Goal: Task Accomplishment & Management: Manage account settings

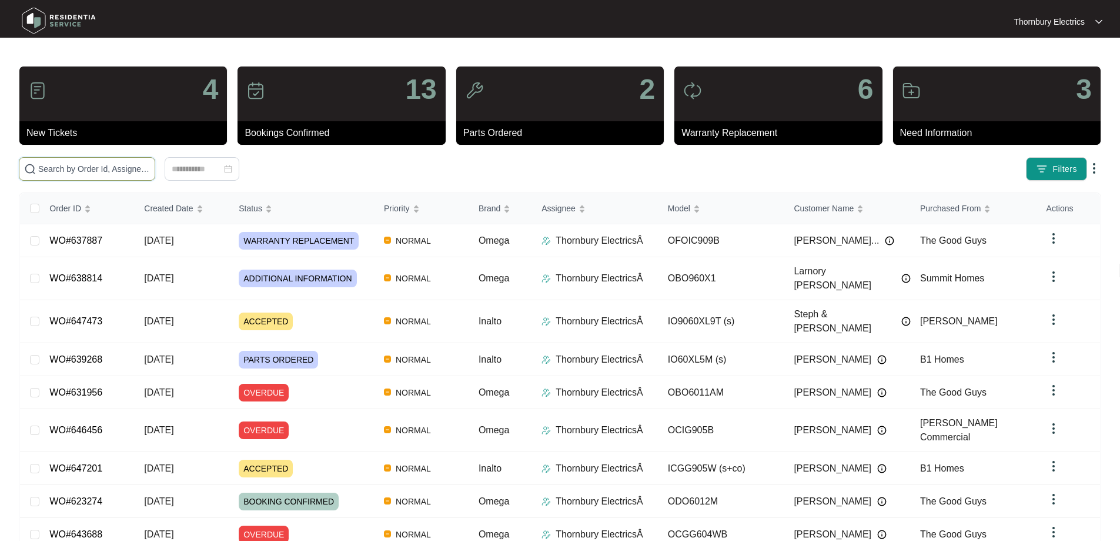
click at [150, 172] on input "text" at bounding box center [94, 168] width 112 height 13
paste input "645992"
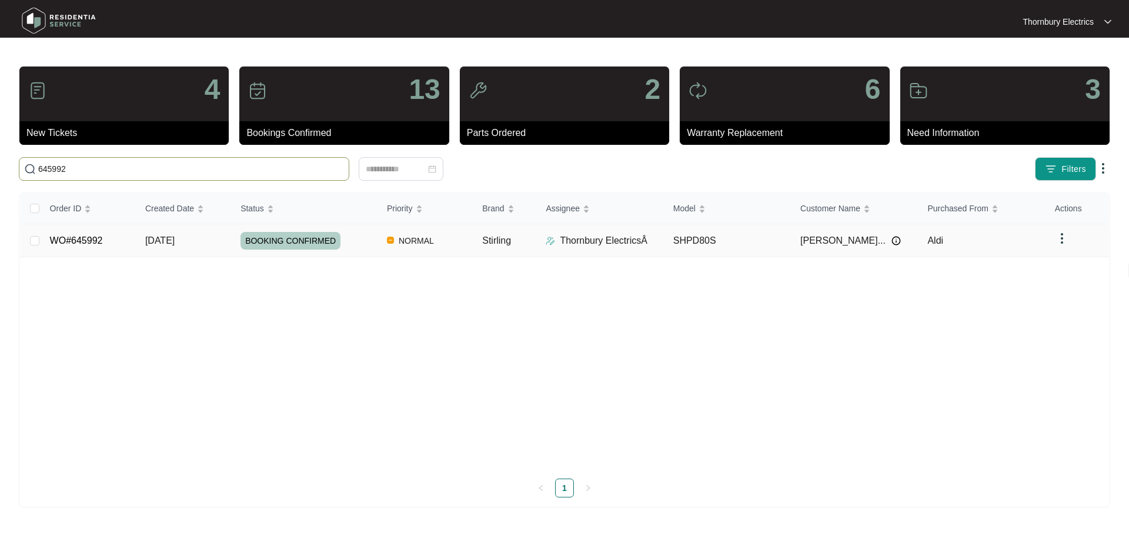
type input "645992"
click at [289, 234] on span "BOOKING CONFIRMED" at bounding box center [291, 241] width 100 height 18
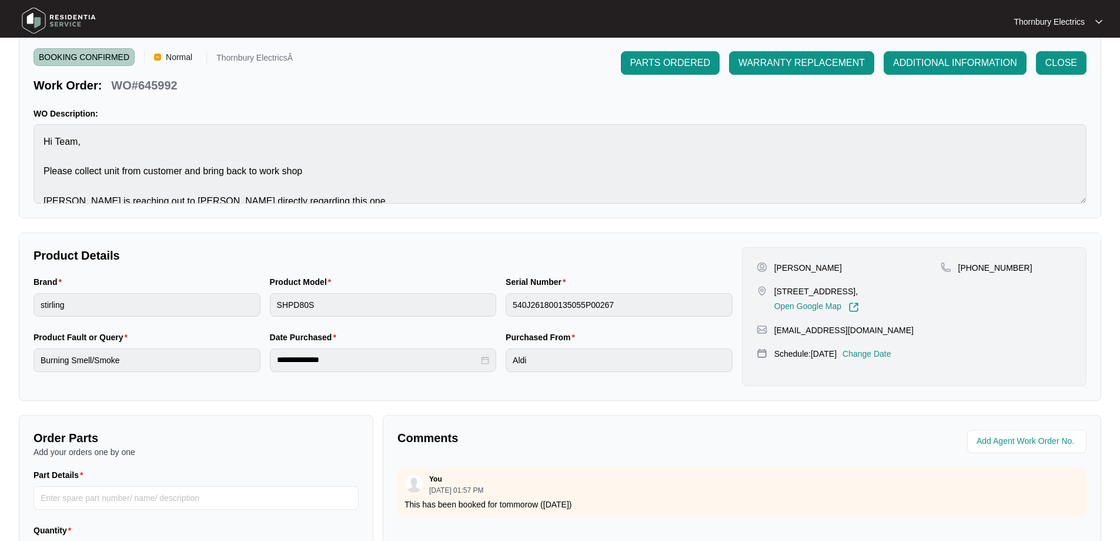
scroll to position [240, 0]
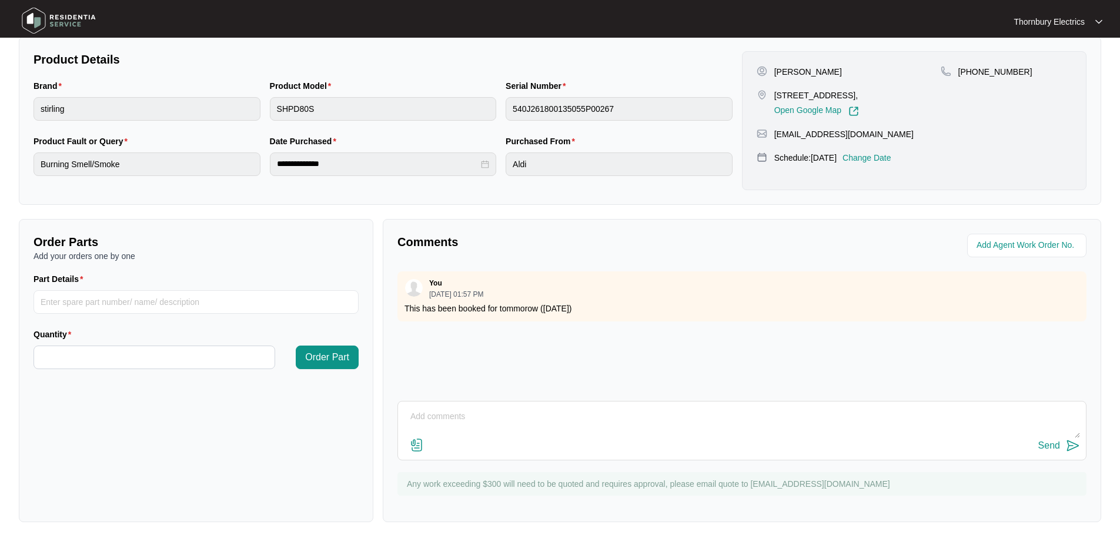
click at [495, 428] on textarea at bounding box center [742, 422] width 676 height 31
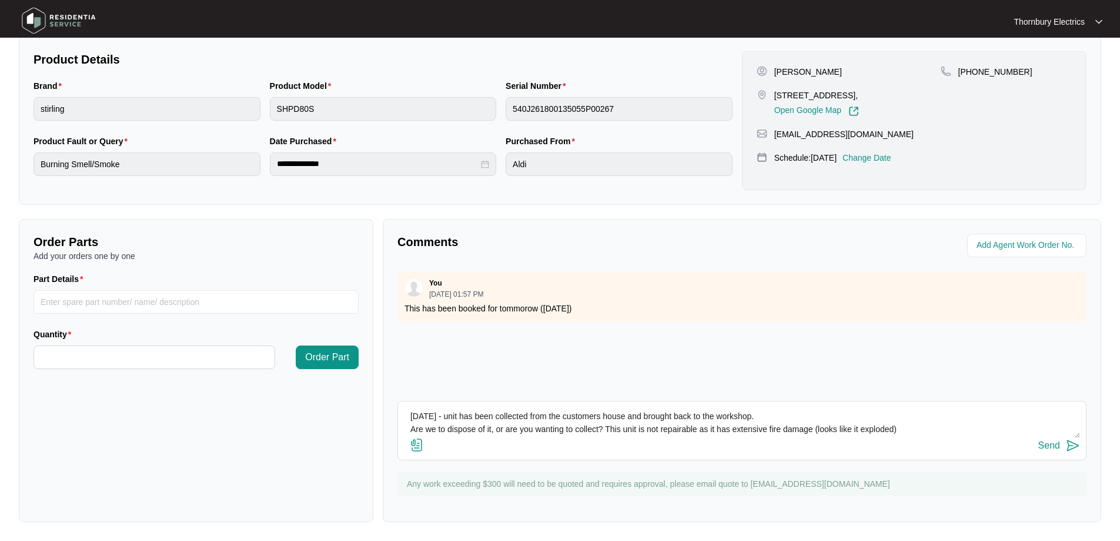
click at [921, 428] on textarea "[DATE] - unit has been collected from the customers house and brought back to t…" at bounding box center [742, 422] width 676 height 31
type textarea "[DATE] - unit has been collected from the customers house and brought back to t…"
click at [418, 445] on img at bounding box center [417, 445] width 14 height 14
click at [0, 0] on input "file" at bounding box center [0, 0] width 0 height 0
click at [420, 446] on img at bounding box center [417, 445] width 14 height 14
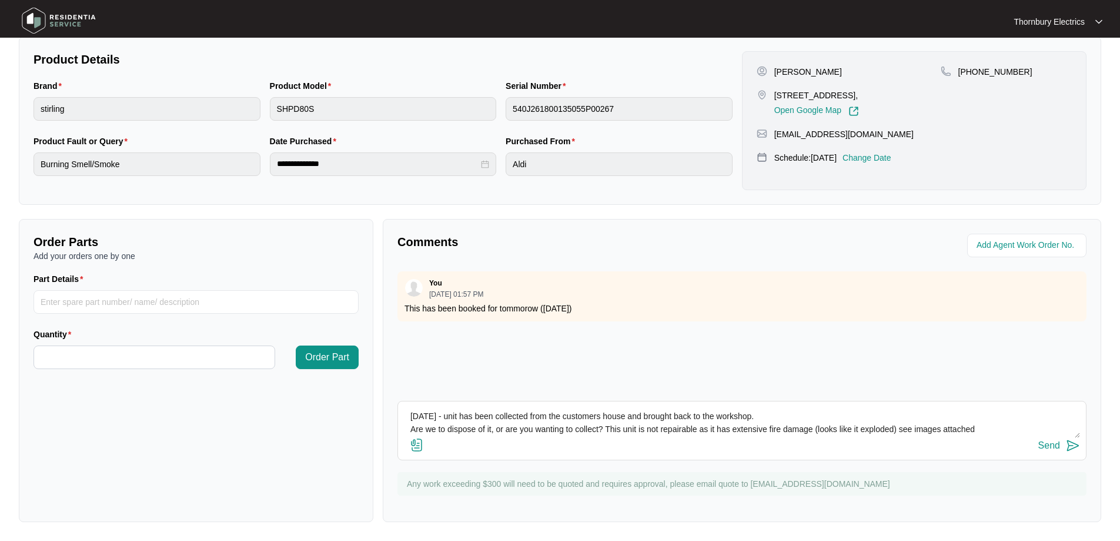
click at [0, 0] on input "file" at bounding box center [0, 0] width 0 height 0
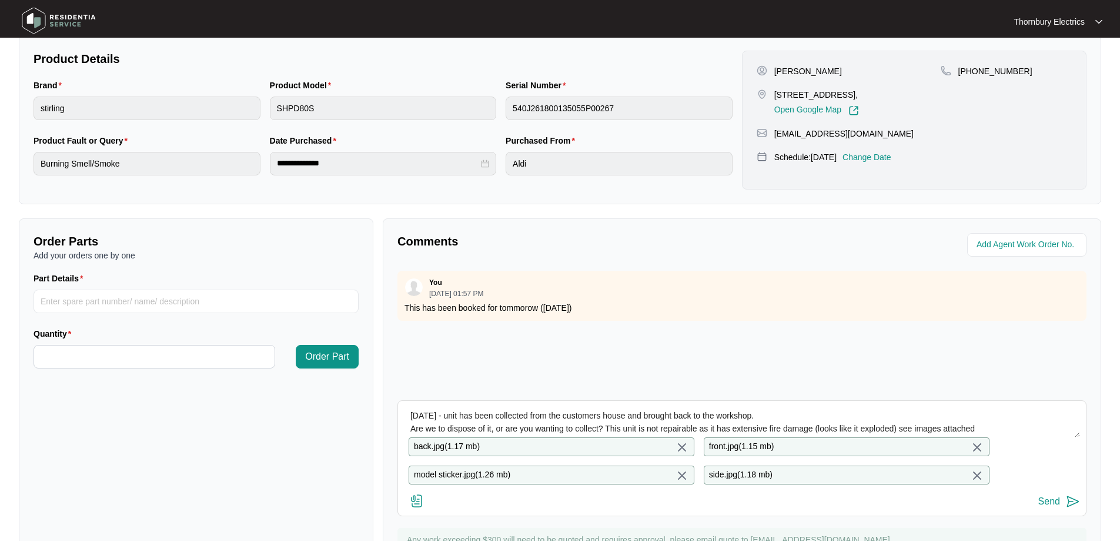
click at [1053, 506] on div "Send" at bounding box center [1050, 501] width 22 height 11
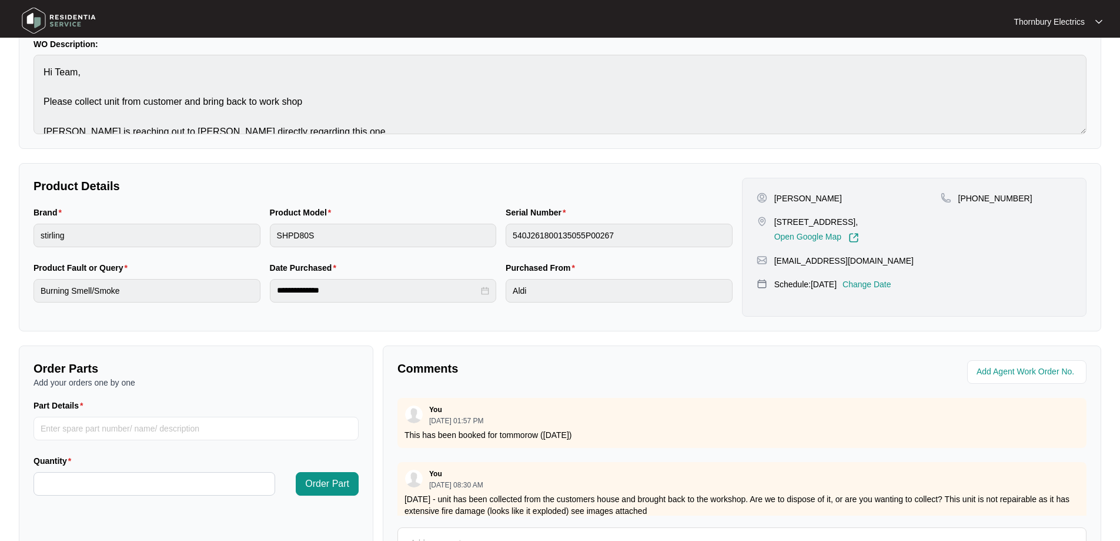
scroll to position [0, 0]
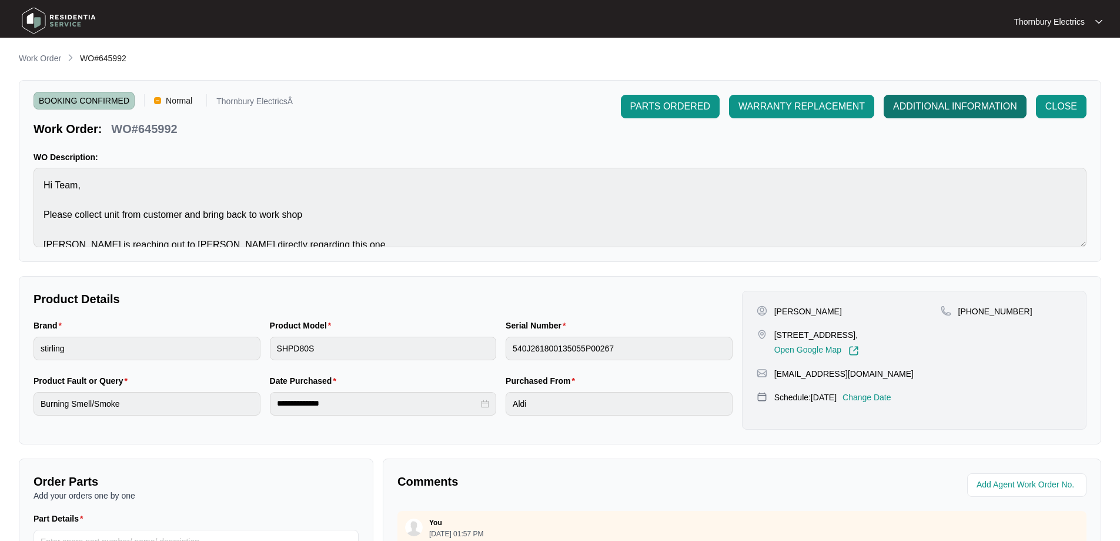
click at [939, 109] on span "ADDITIONAL INFORMATION" at bounding box center [955, 106] width 124 height 14
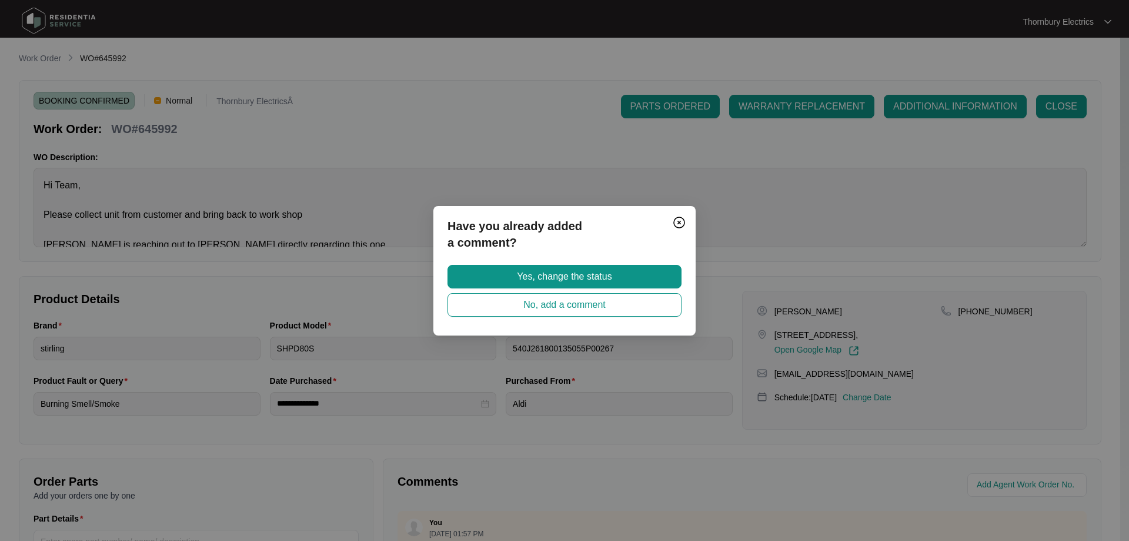
click at [588, 275] on span "Yes, change the status" at bounding box center [564, 276] width 95 height 14
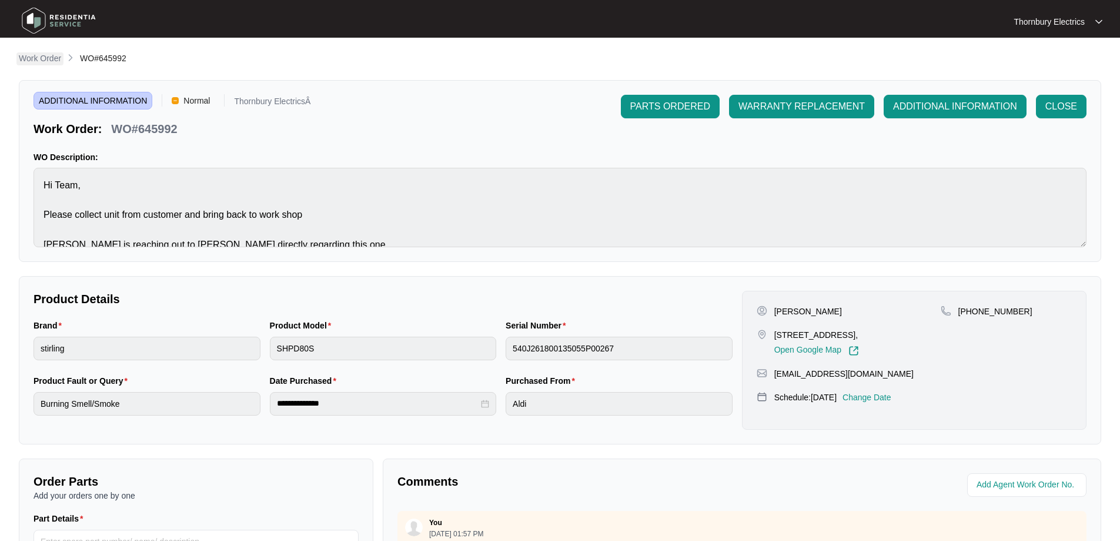
click at [48, 55] on p "Work Order" at bounding box center [40, 58] width 42 height 12
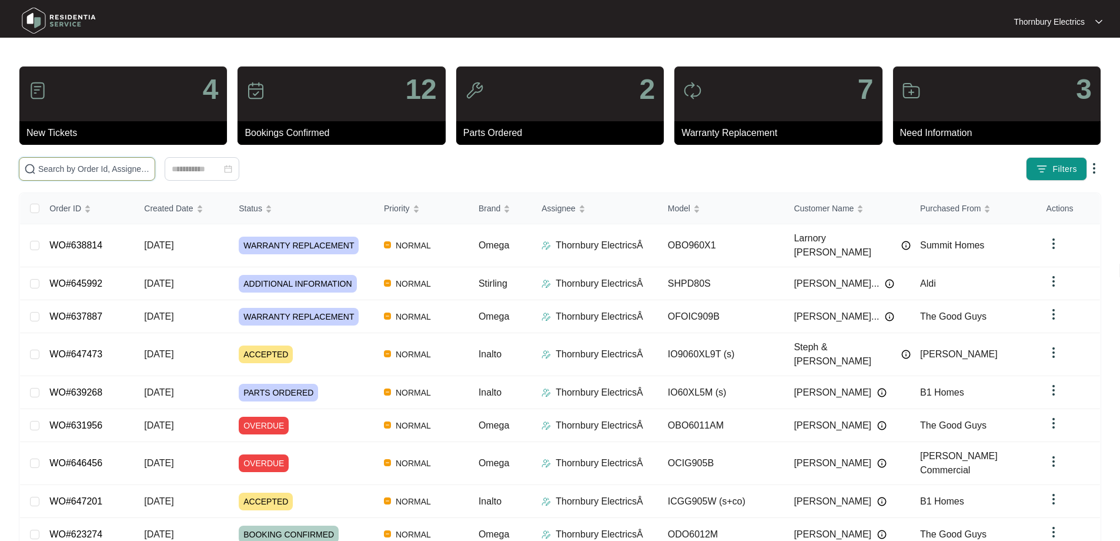
click at [150, 171] on input "text" at bounding box center [94, 168] width 112 height 13
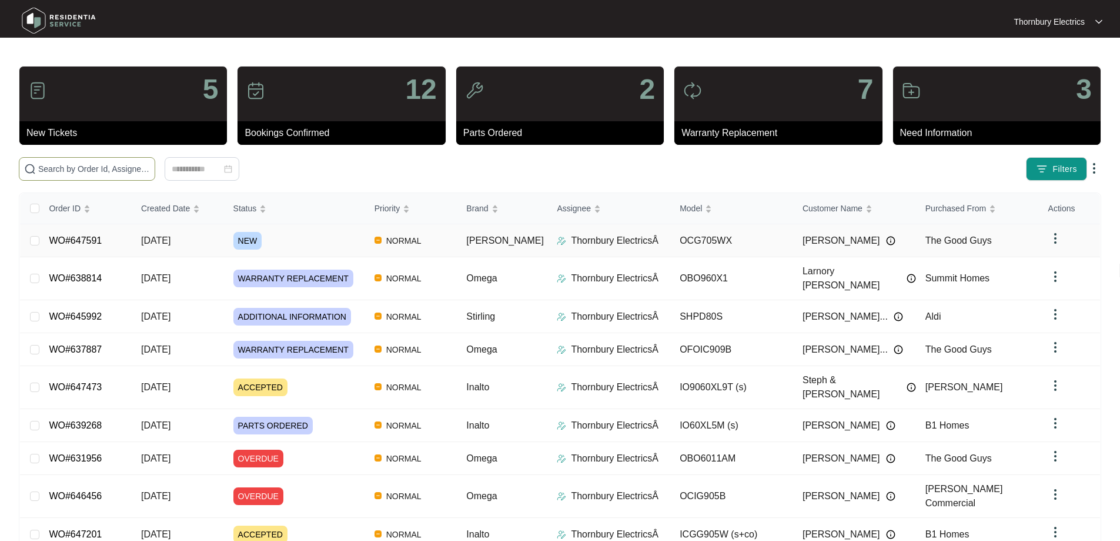
click at [256, 237] on span "NEW" at bounding box center [248, 241] width 29 height 18
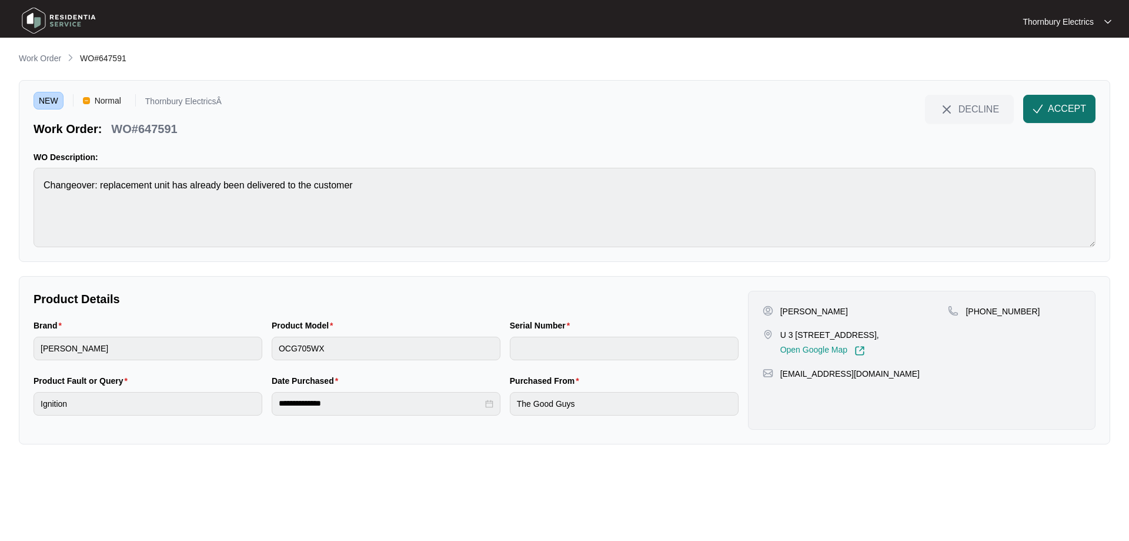
click at [1032, 110] on button "ACCEPT" at bounding box center [1059, 109] width 72 height 28
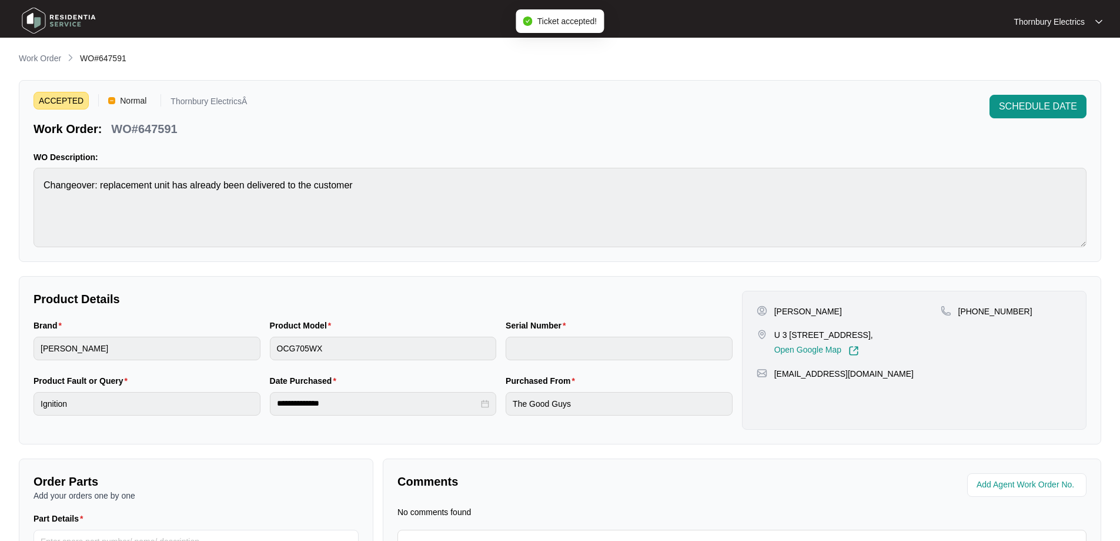
click at [165, 129] on p "WO#647591" at bounding box center [144, 129] width 66 height 16
copy p "647591"
drag, startPoint x: 1023, startPoint y: 315, endPoint x: 972, endPoint y: 315, distance: 51.8
click at [972, 315] on div "[PHONE_NUMBER]" at bounding box center [1006, 311] width 131 height 12
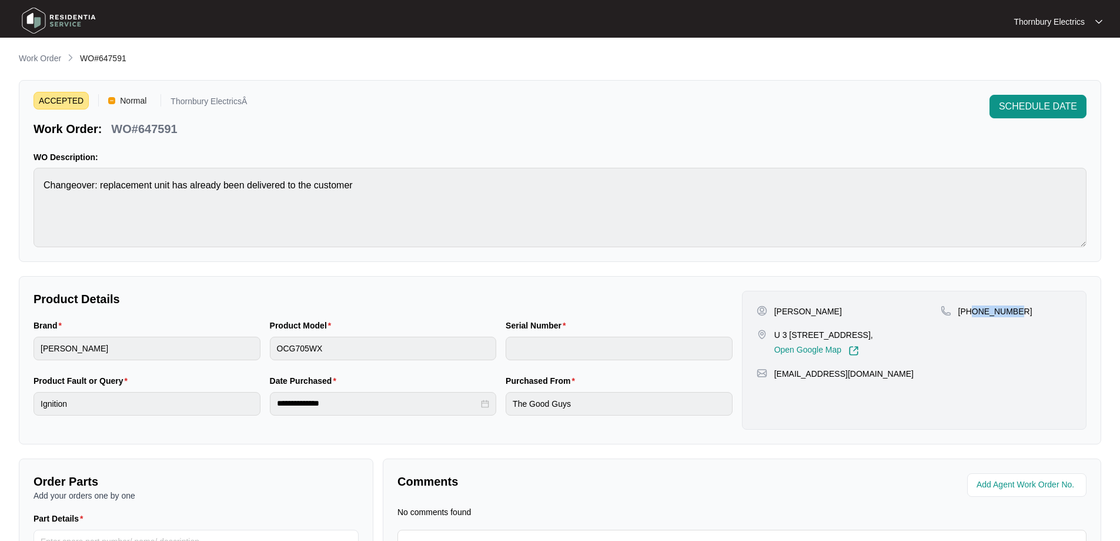
copy p "447264504"
click at [796, 314] on p "[PERSON_NAME]" at bounding box center [809, 311] width 68 height 12
copy p "[PERSON_NAME]"
click at [825, 315] on p "[PERSON_NAME]" at bounding box center [809, 311] width 68 height 12
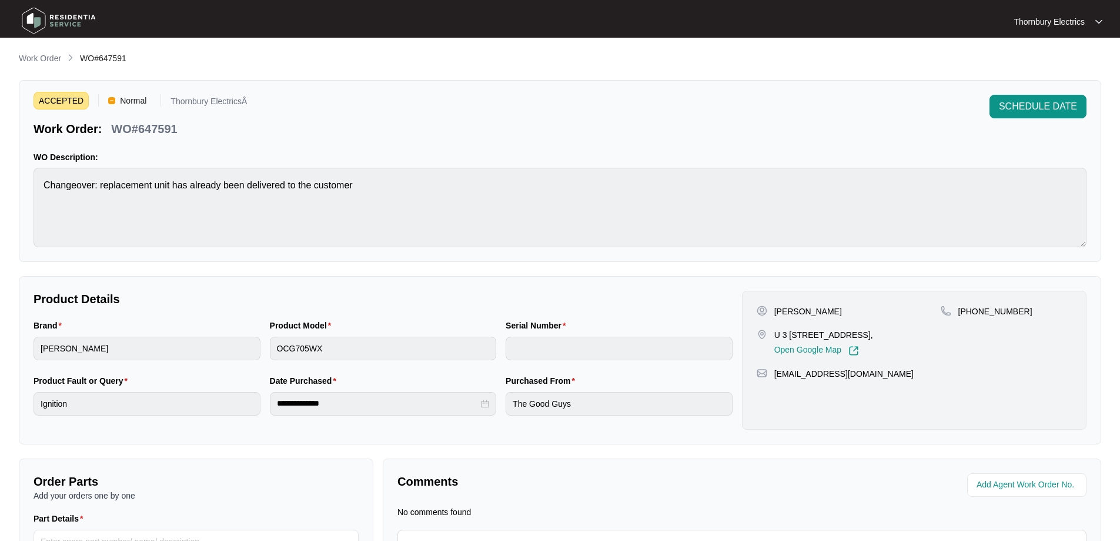
click at [825, 315] on p "[PERSON_NAME]" at bounding box center [809, 311] width 68 height 12
copy p "[PERSON_NAME]"
drag, startPoint x: 773, startPoint y: 371, endPoint x: 911, endPoint y: 370, distance: 137.6
click at [911, 370] on div "[EMAIL_ADDRESS][DOMAIN_NAME]" at bounding box center [914, 374] width 315 height 12
copy p "[EMAIL_ADDRESS][DOMAIN_NAME]"
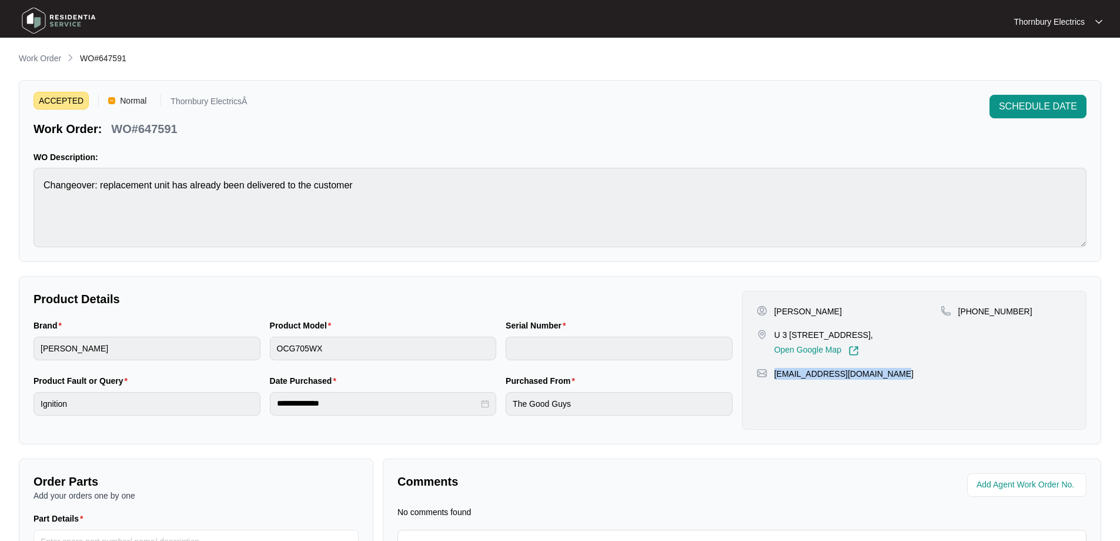
drag, startPoint x: 790, startPoint y: 332, endPoint x: 895, endPoint y: 328, distance: 105.4
click at [873, 329] on p "U 3 [STREET_ADDRESS]," at bounding box center [824, 335] width 99 height 12
copy p "[STREET_ADDRESS]"
click at [586, 264] on div "**********" at bounding box center [560, 351] width 1083 height 599
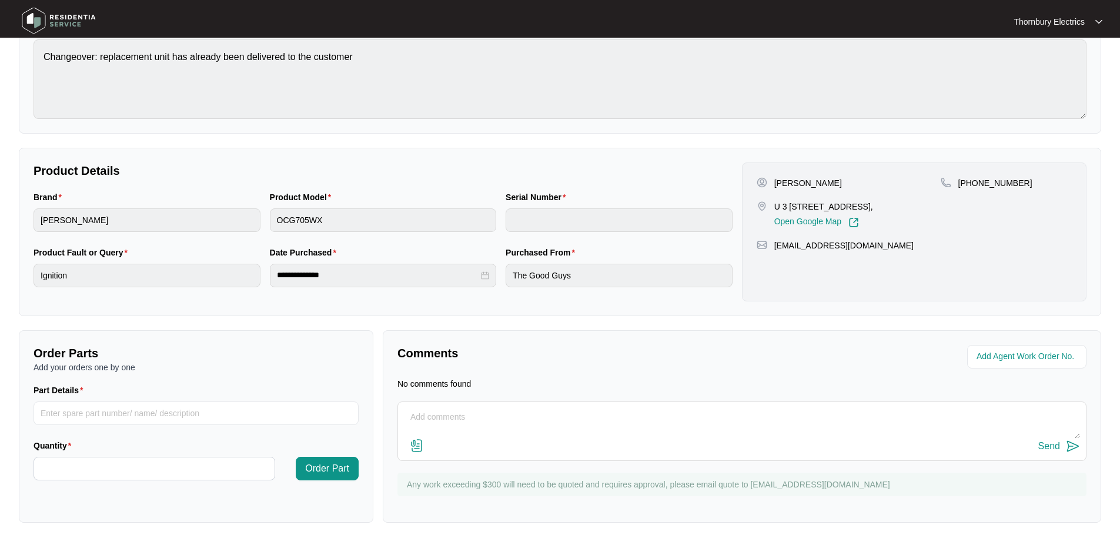
scroll to position [129, 0]
click at [473, 415] on textarea at bounding box center [742, 422] width 676 height 31
type textarea "I have saved a spot for FRI 03.10 between 2-4pm, just waiting on customer to ca…"
click at [1057, 443] on div "Send" at bounding box center [1050, 445] width 22 height 11
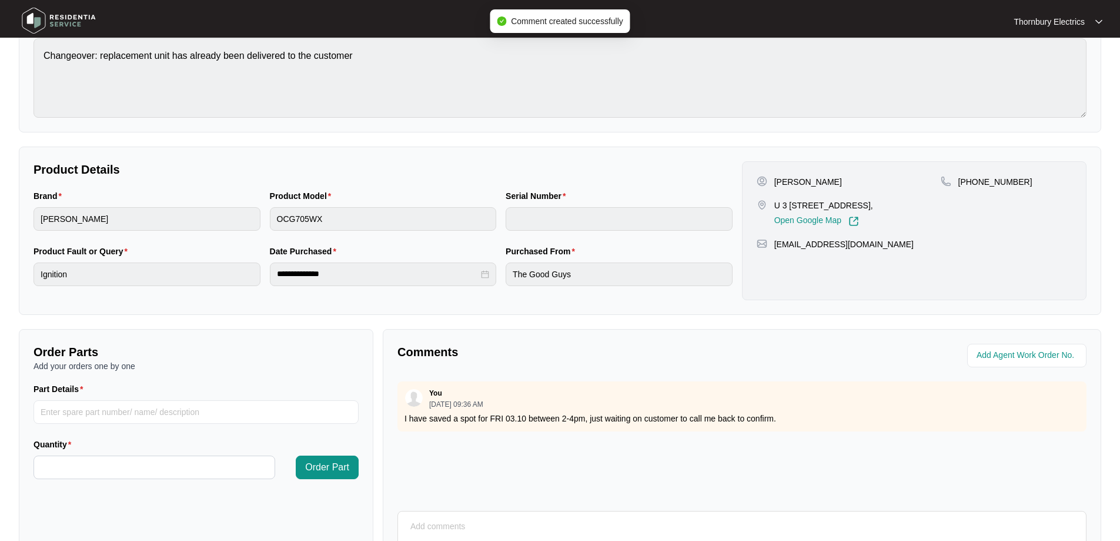
scroll to position [0, 0]
